Goal: Transaction & Acquisition: Purchase product/service

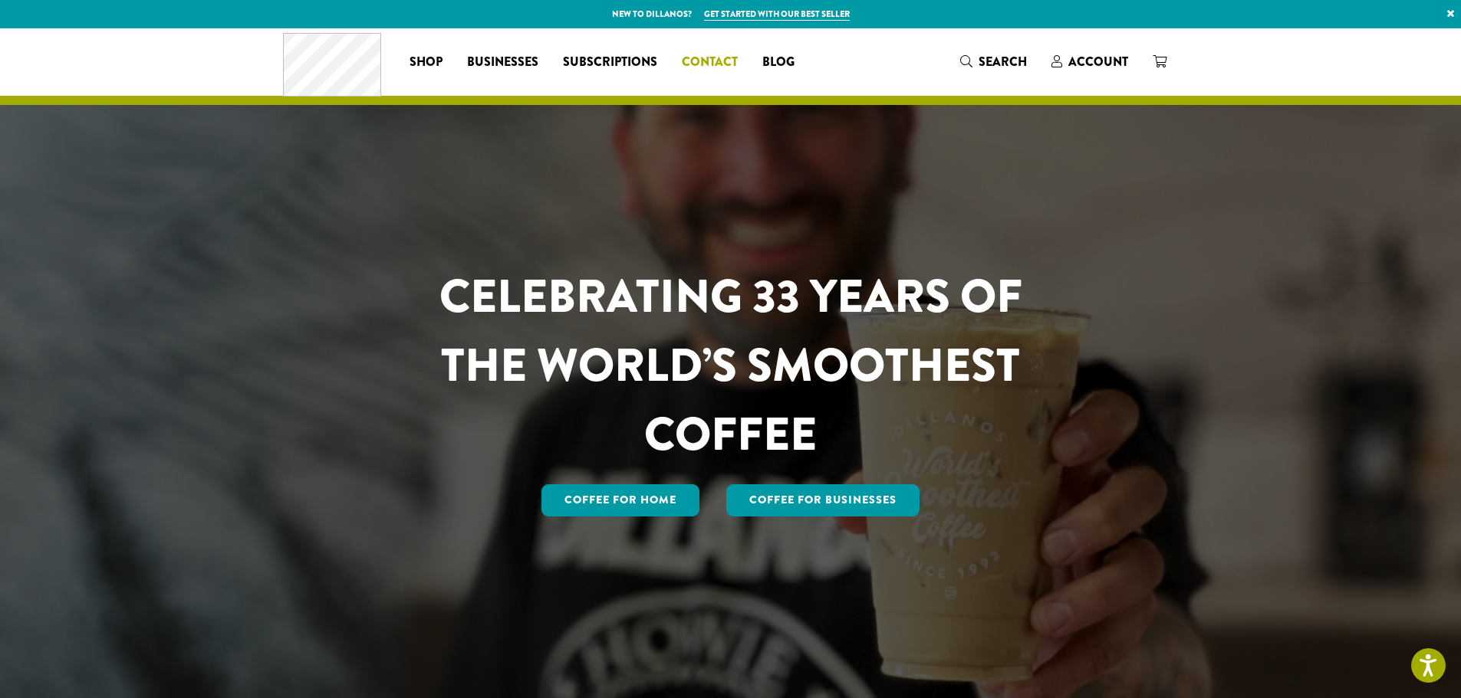
click at [728, 60] on span "Contact" at bounding box center [710, 62] width 56 height 19
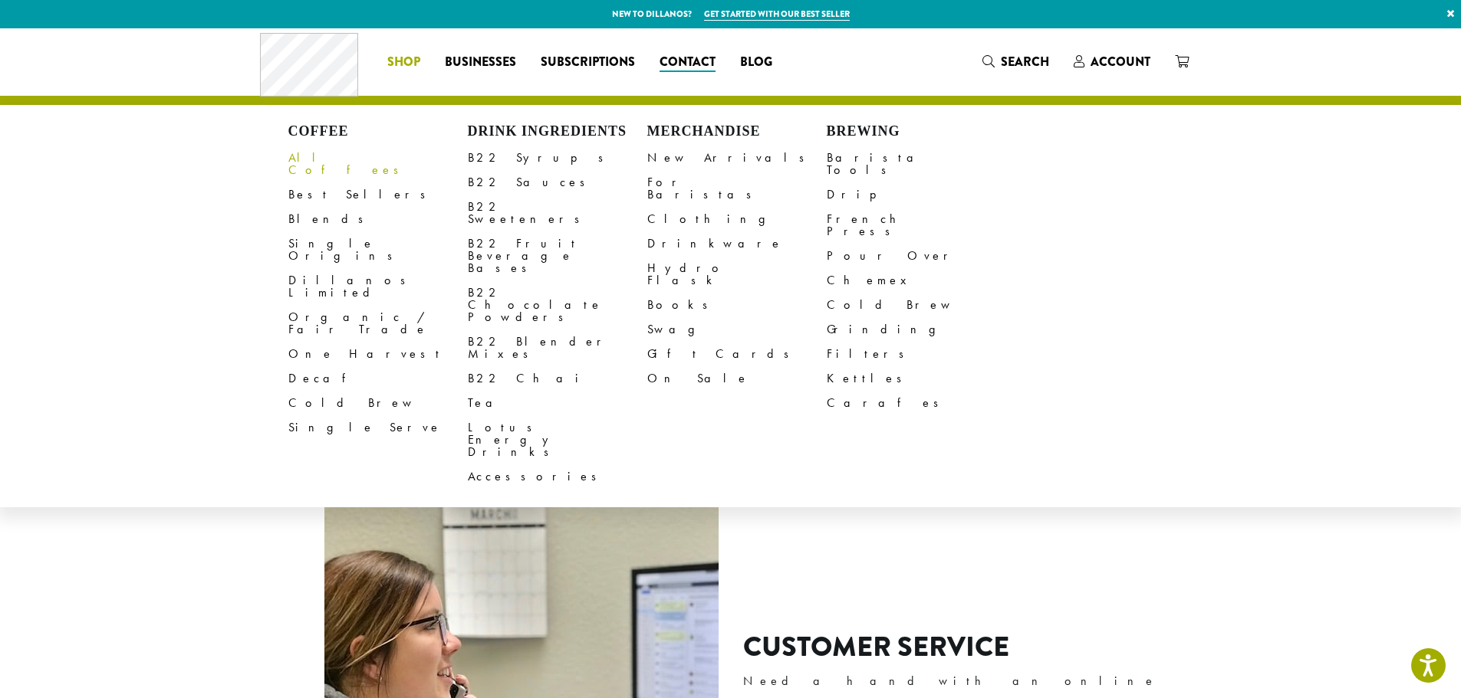
click at [331, 153] on link "All Coffees" at bounding box center [377, 164] width 179 height 37
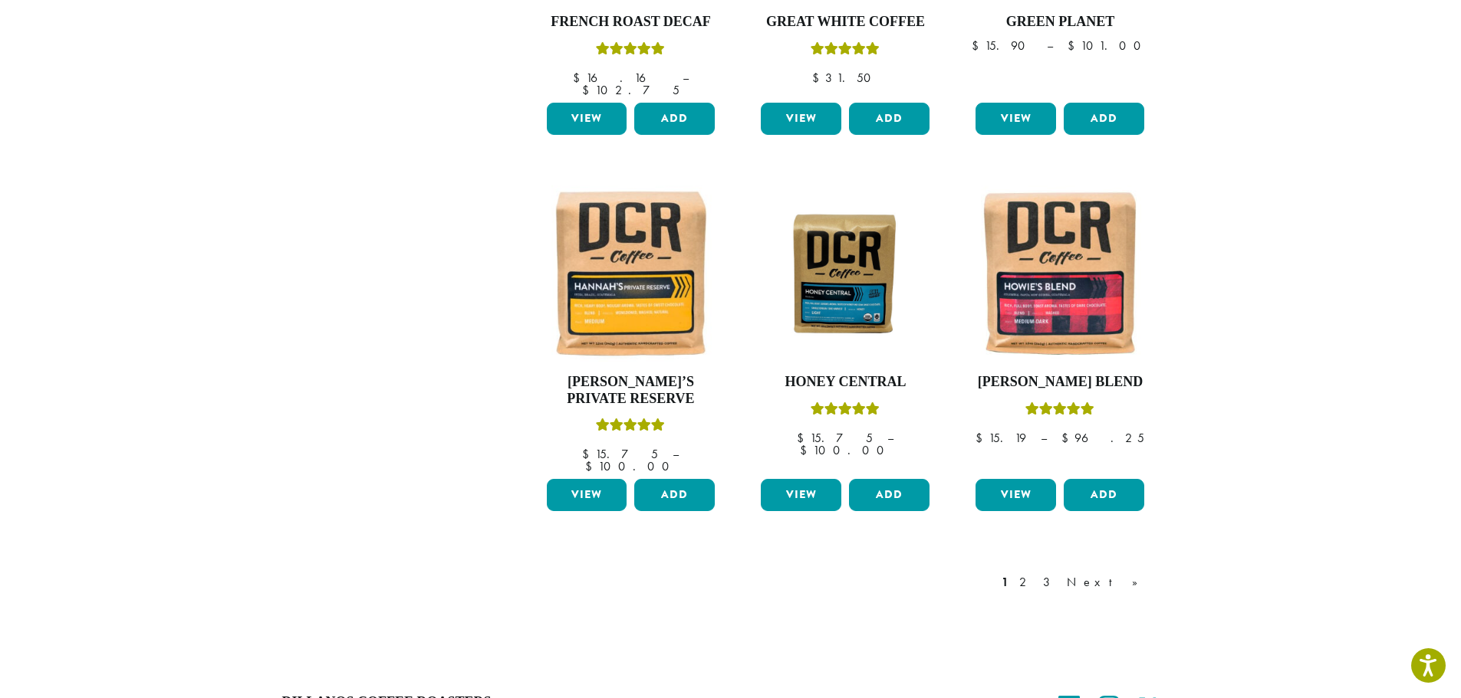
scroll to position [1227, 0]
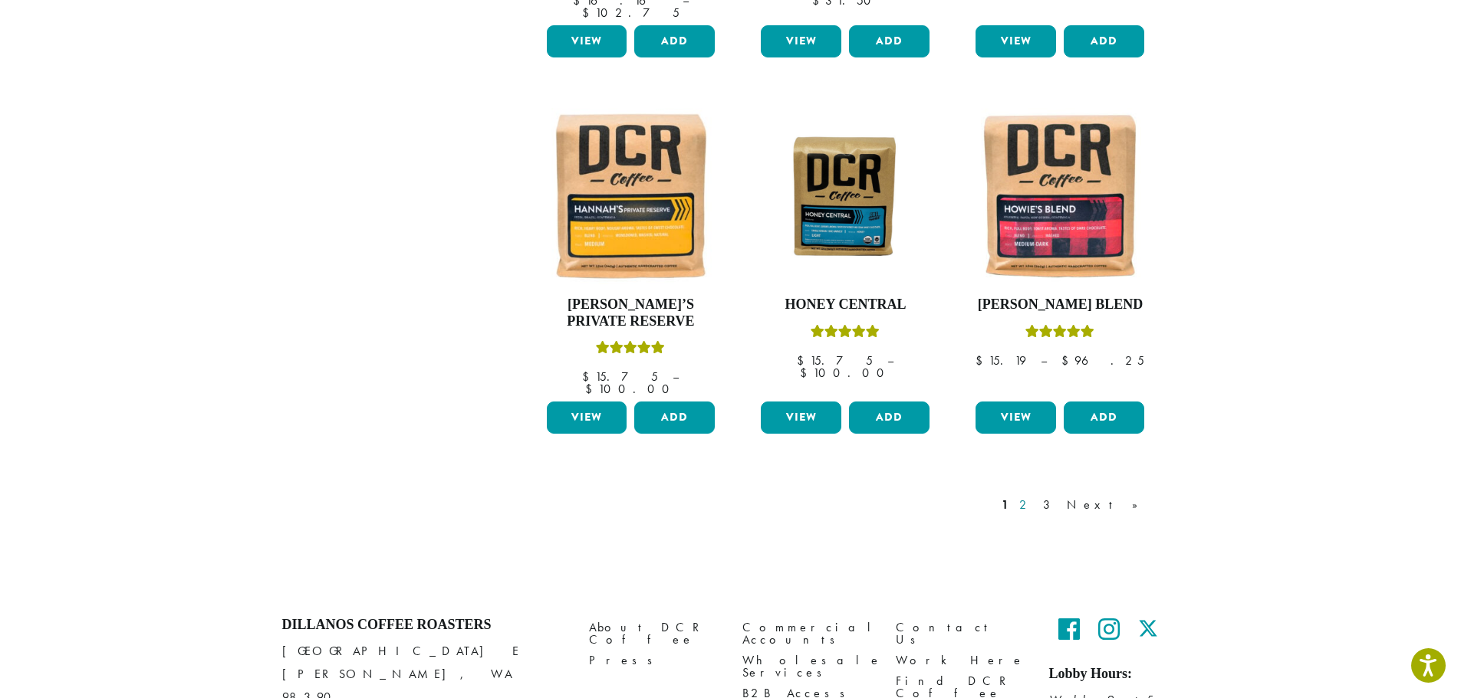
click at [1035, 496] on link "2" at bounding box center [1025, 505] width 19 height 18
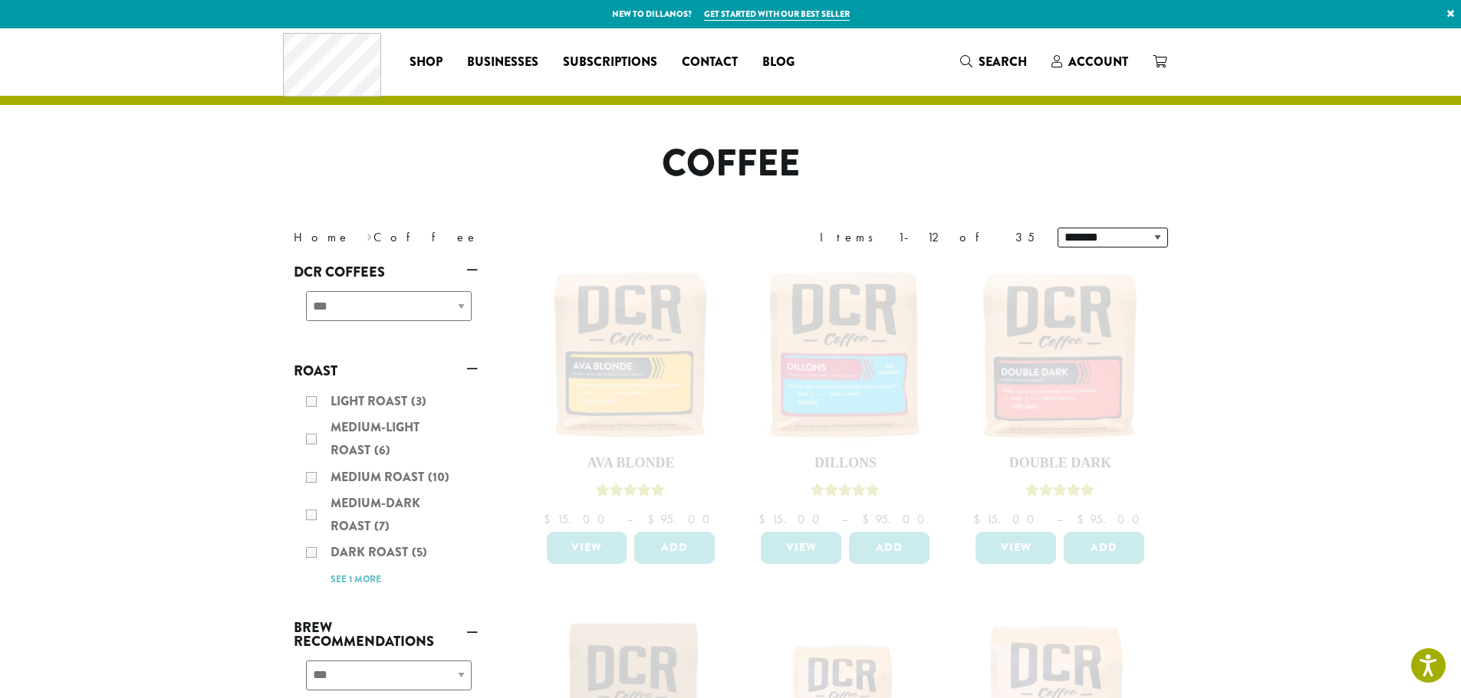
click at [309, 518] on div "Light Roast (3) Medium-Light Roast (6) Medium Roast (10) Medium-Dark Roast (7) …" at bounding box center [386, 490] width 184 height 212
click at [312, 512] on div "Light Roast (3) Medium-Light Roast (6) Medium Roast (10) Medium-Dark Roast (7) …" at bounding box center [386, 490] width 184 height 212
click at [313, 520] on div "Light Roast (3) Medium-Light Roast (6) Medium Roast (10) Medium-Dark Roast (7) …" at bounding box center [386, 490] width 184 height 212
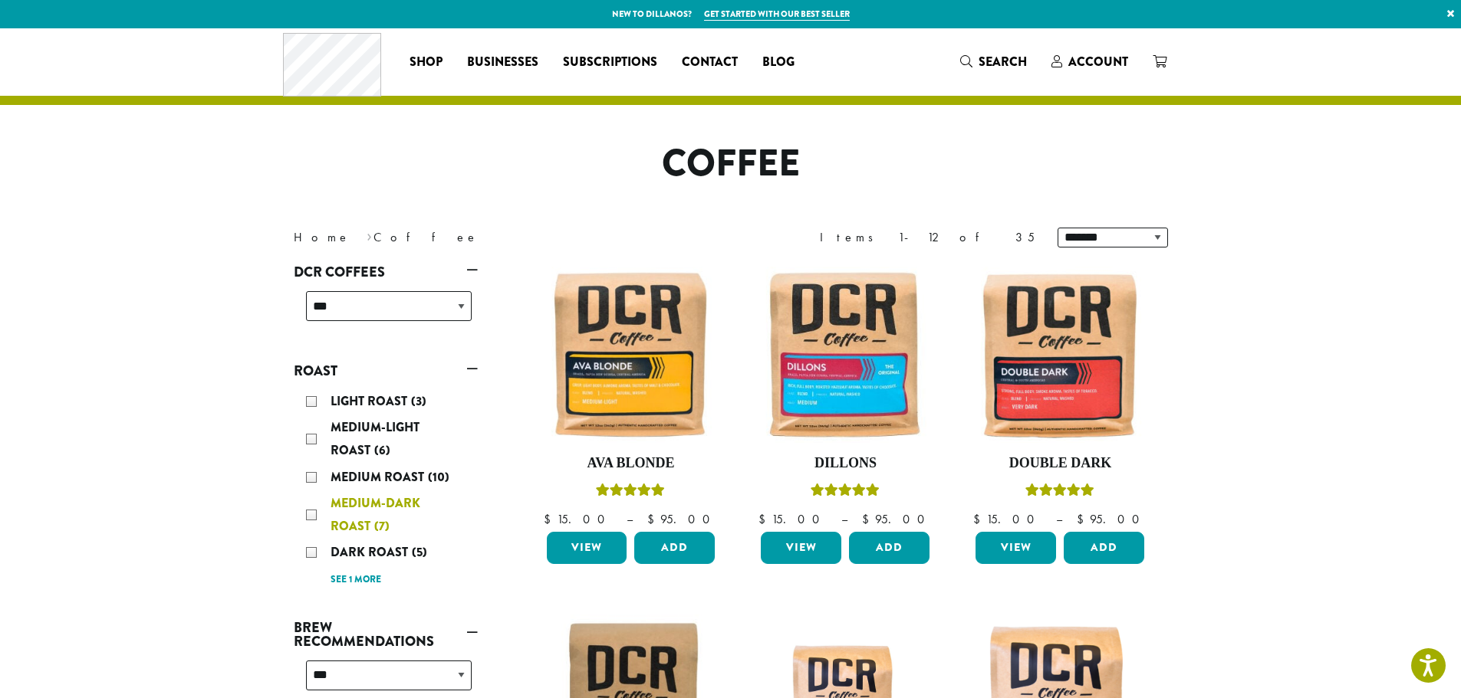
click at [349, 518] on span "Medium-Dark Roast" at bounding box center [375, 515] width 90 height 41
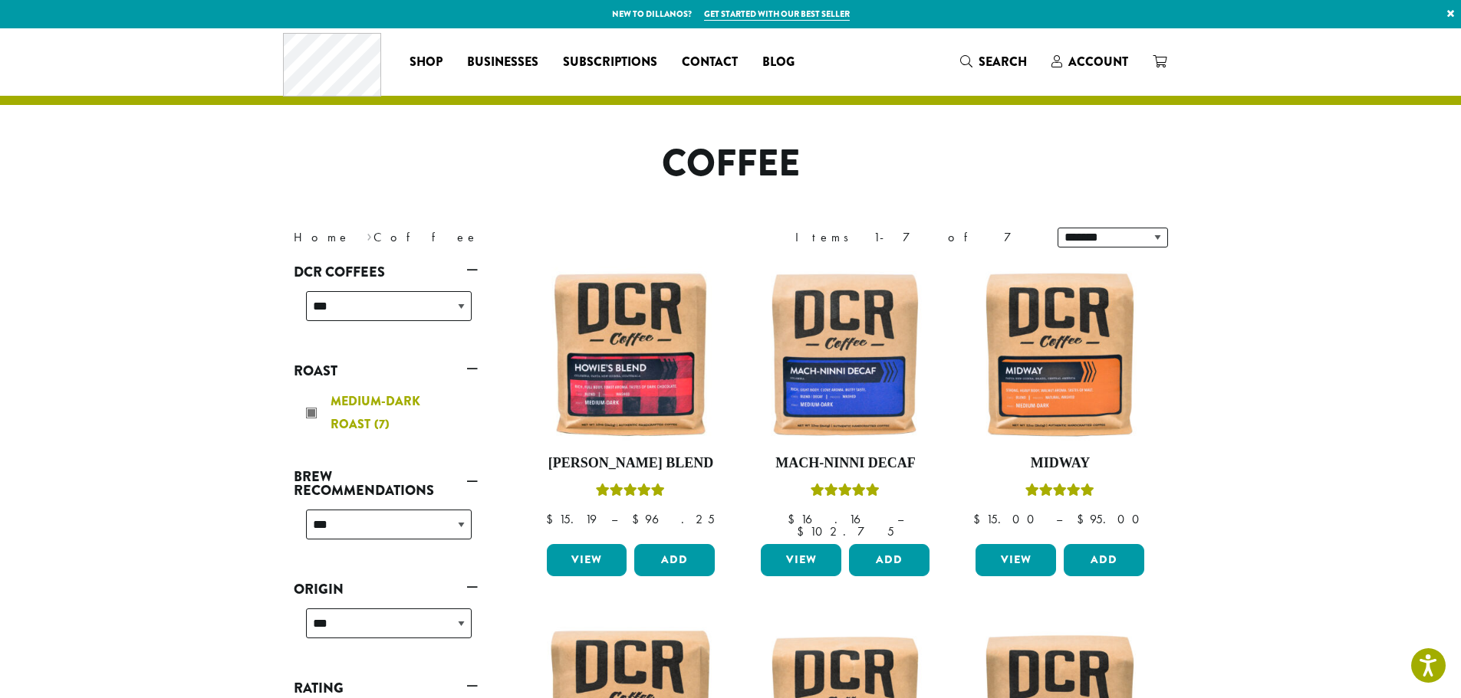
click at [314, 413] on div "Medium-Dark Roast (7)" at bounding box center [389, 413] width 166 height 46
